Goal: Find specific page/section: Find specific page/section

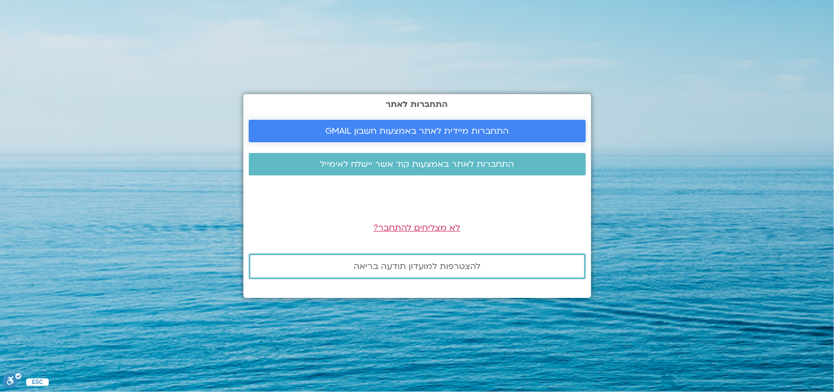
click at [476, 128] on span "התחברות מיידית לאתר באמצעות חשבון GMAIL" at bounding box center [416, 131] width 183 height 10
click at [476, 159] on span "התחברות לאתר באמצעות קוד אשר יישלח לאימייל" at bounding box center [417, 164] width 194 height 10
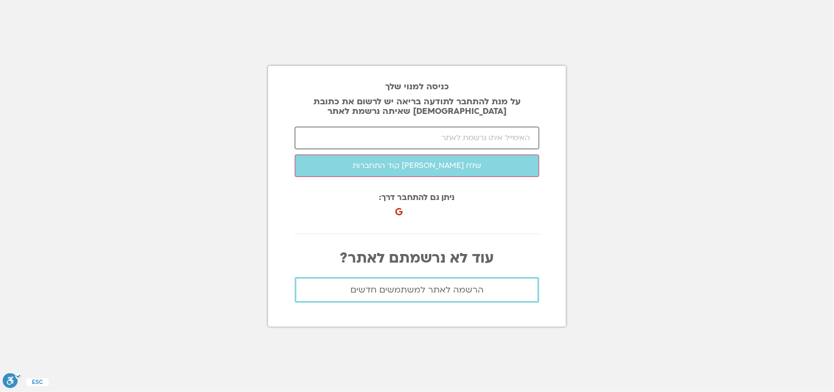
click at [376, 136] on input "email" at bounding box center [417, 138] width 244 height 22
type input "vardutb11@gmail.com"
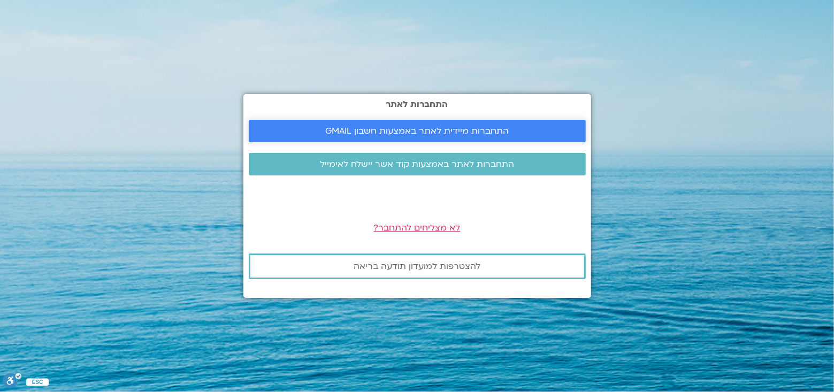
click at [398, 131] on span "התחברות מיידית לאתר באמצעות חשבון GMAIL" at bounding box center [416, 131] width 183 height 10
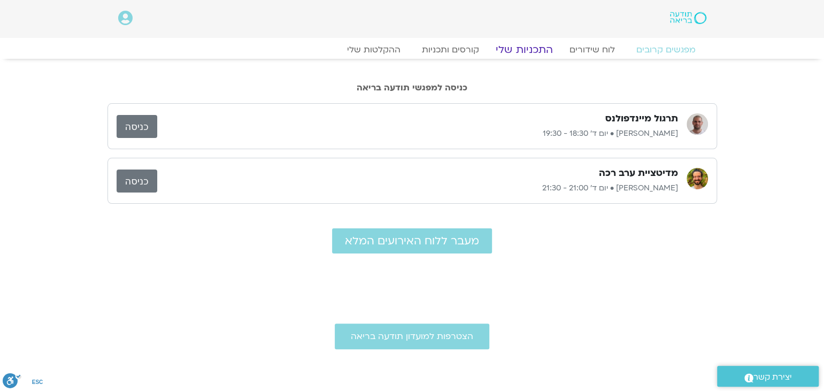
click at [520, 48] on link "התכניות שלי" at bounding box center [524, 49] width 83 height 13
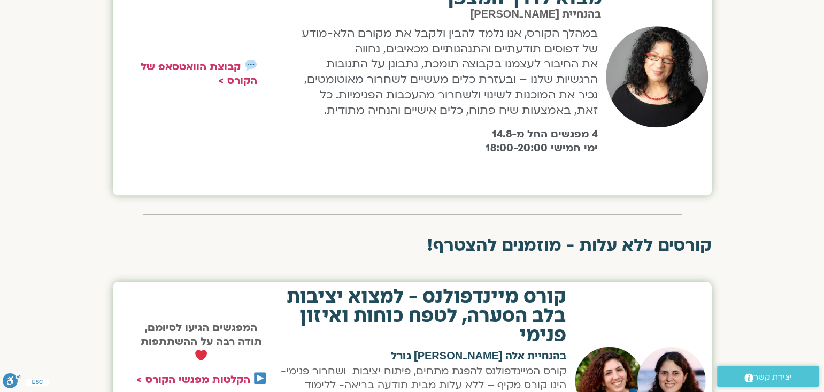
scroll to position [467, 0]
click at [194, 62] on link "קבוצת הוואטסאפ של הקורס >" at bounding box center [199, 74] width 117 height 28
